Goal: Find specific page/section: Find specific page/section

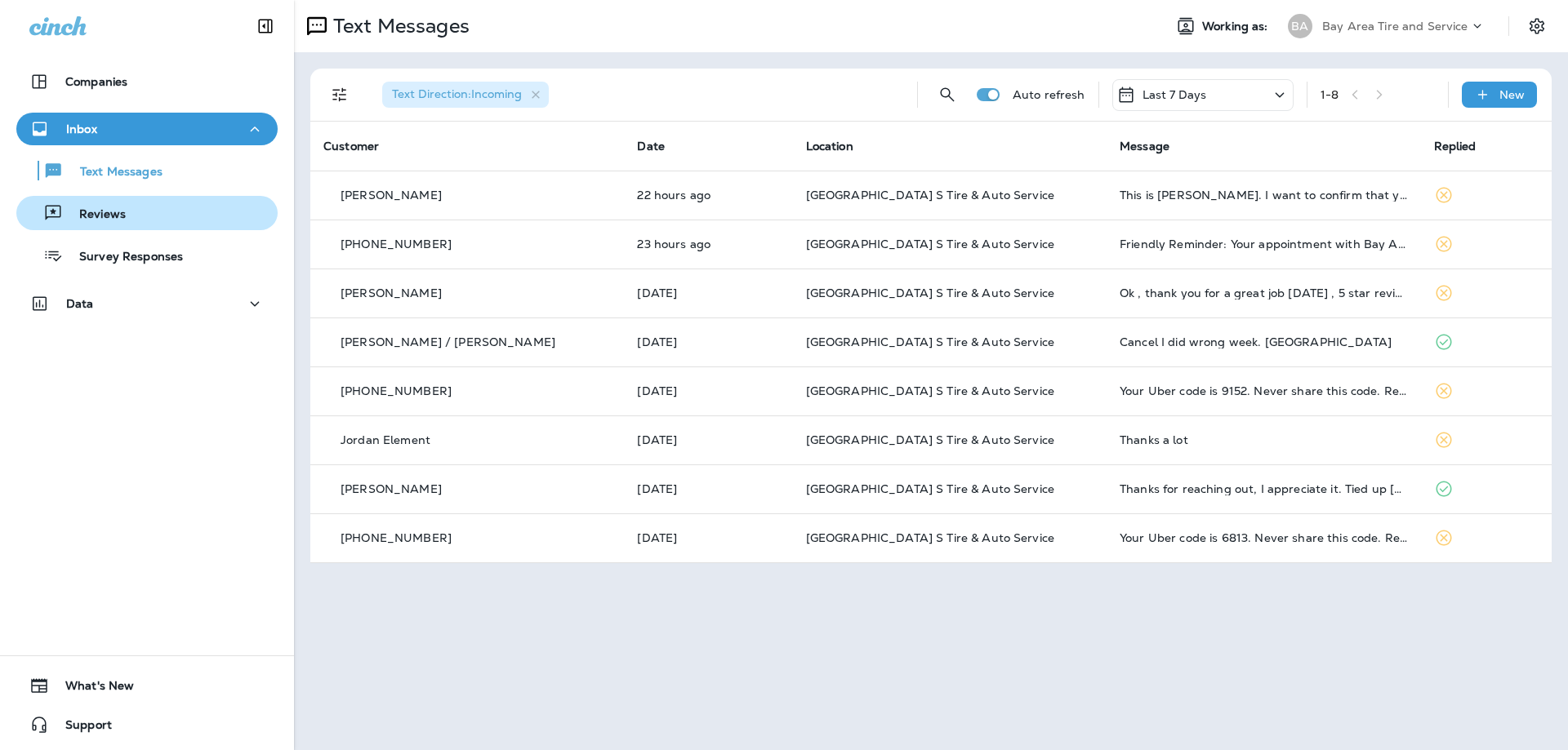
click at [108, 216] on p "Reviews" at bounding box center [94, 215] width 63 height 16
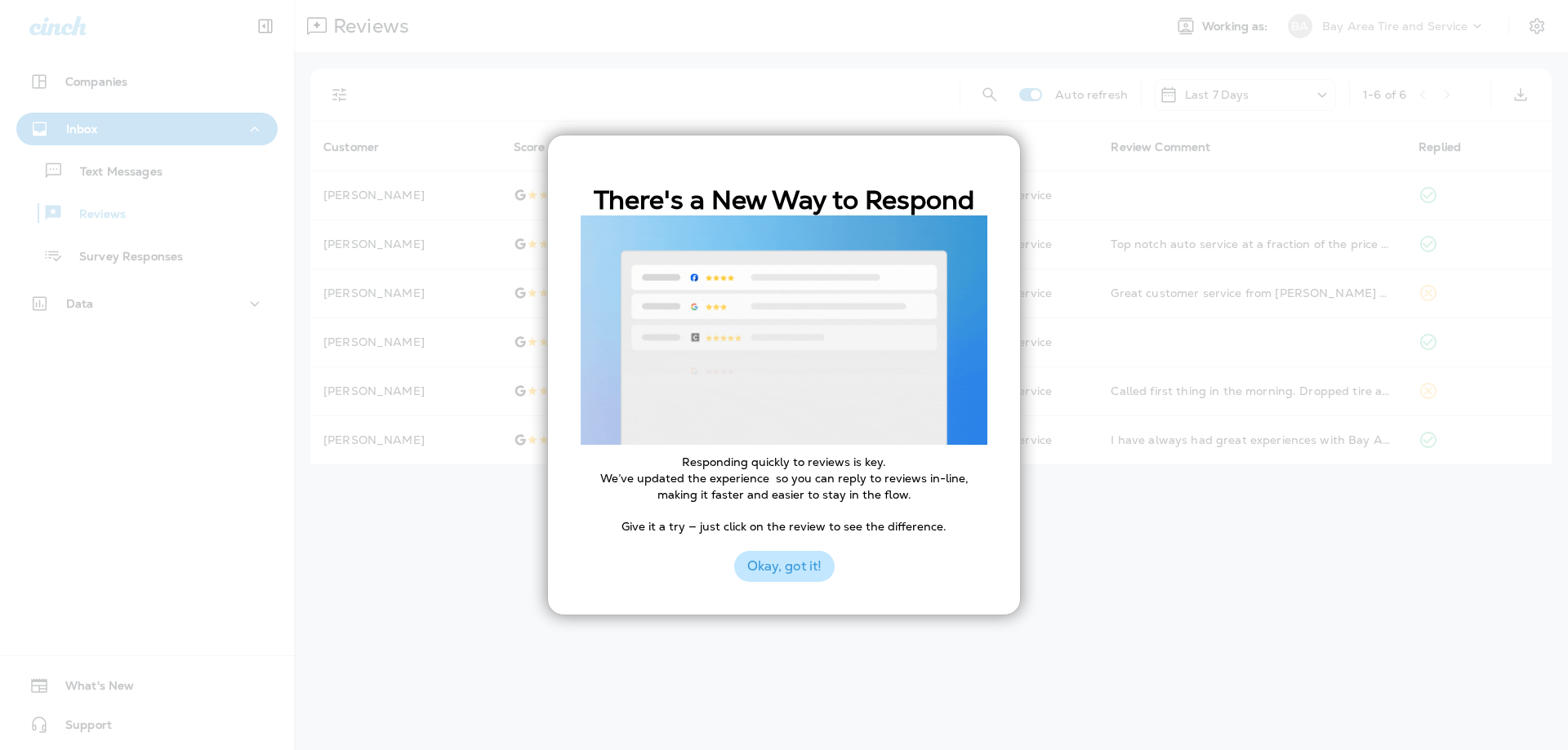
click at [798, 575] on button "Okay, got it!" at bounding box center [784, 566] width 100 height 31
